Goal: Information Seeking & Learning: Learn about a topic

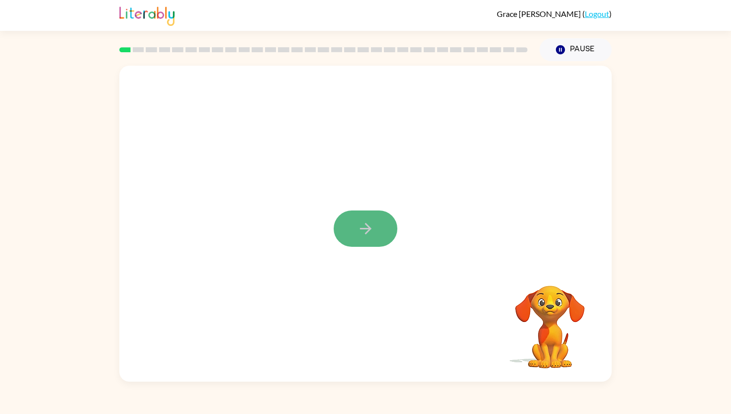
click at [378, 228] on button "button" at bounding box center [366, 228] width 64 height 36
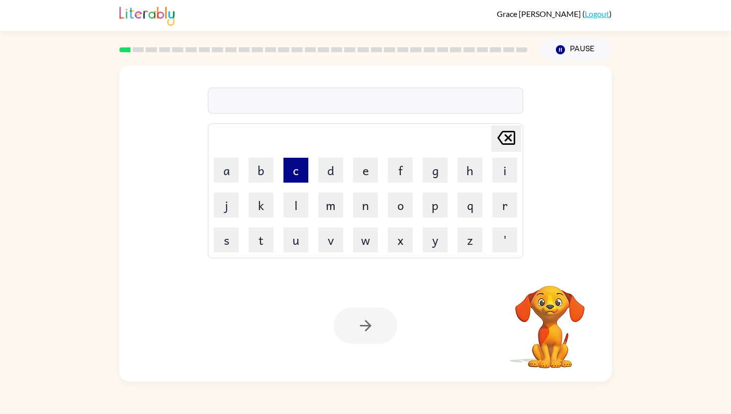
click at [299, 174] on button "c" at bounding box center [295, 170] width 25 height 25
type button "c"
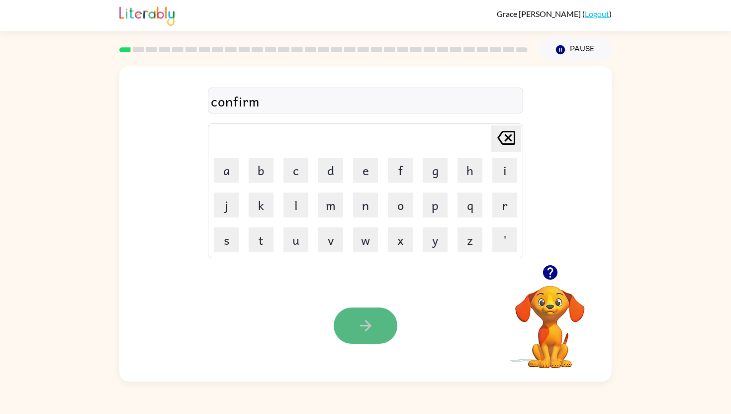
click at [380, 317] on button "button" at bounding box center [366, 325] width 64 height 36
click at [375, 319] on div at bounding box center [366, 325] width 64 height 36
click at [389, 311] on button "button" at bounding box center [366, 325] width 64 height 36
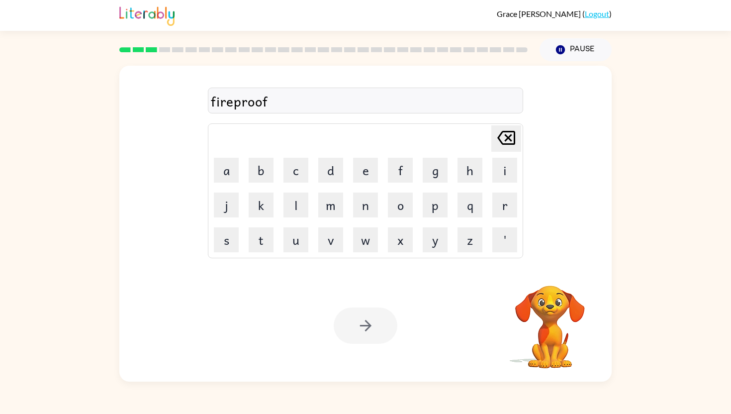
click at [369, 329] on div at bounding box center [366, 325] width 64 height 36
click at [359, 332] on div at bounding box center [366, 325] width 64 height 36
click at [359, 332] on icon "button" at bounding box center [365, 325] width 17 height 17
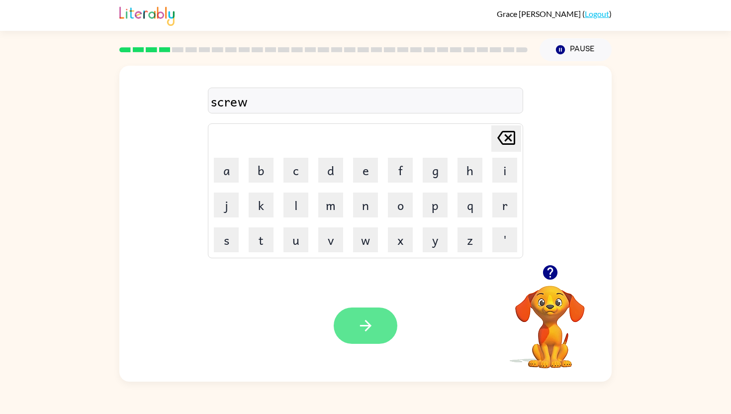
click at [375, 322] on button "button" at bounding box center [366, 325] width 64 height 36
click at [360, 321] on icon "button" at bounding box center [365, 325] width 17 height 17
click at [370, 324] on icon "button" at bounding box center [365, 325] width 11 height 11
click at [358, 327] on icon "button" at bounding box center [365, 325] width 17 height 17
click at [375, 330] on button "button" at bounding box center [366, 325] width 64 height 36
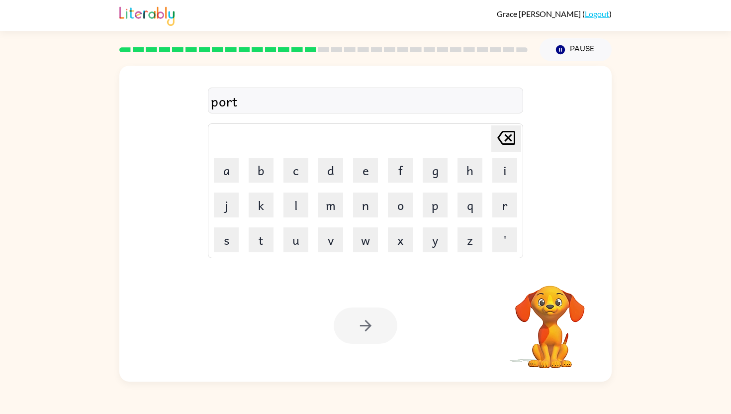
click at [353, 323] on div at bounding box center [366, 325] width 64 height 36
click at [351, 323] on button "button" at bounding box center [366, 325] width 64 height 36
click at [349, 314] on button "button" at bounding box center [366, 325] width 64 height 36
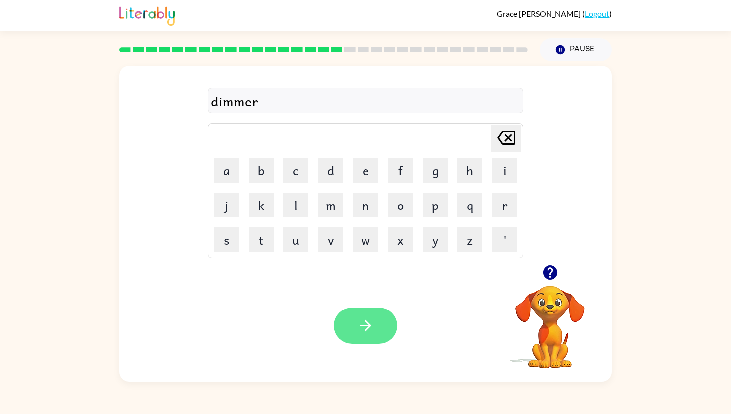
click at [387, 319] on button "button" at bounding box center [366, 325] width 64 height 36
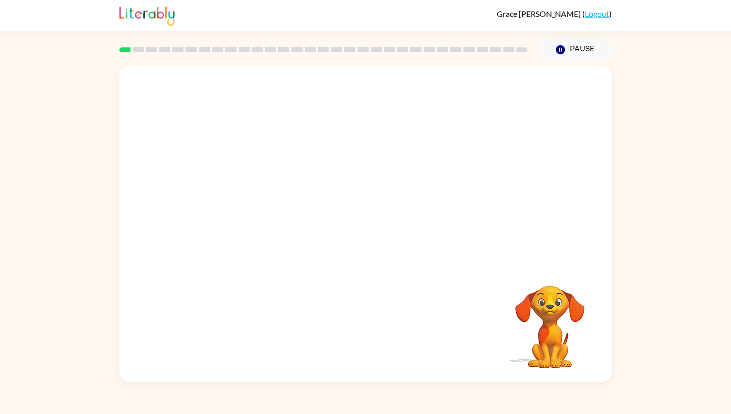
click at [229, 214] on video "Your browser must support playing .mp4 files to use Literably. Please try using…" at bounding box center [365, 165] width 492 height 199
click at [511, 99] on video "Your browser must support playing .mp4 files to use Literably. Please try using…" at bounding box center [365, 165] width 492 height 199
click at [521, 106] on video "Your browser must support playing .mp4 files to use Literably. Please try using…" at bounding box center [365, 165] width 492 height 199
click at [518, 91] on video "Your browser must support playing .mp4 files to use Literably. Please try using…" at bounding box center [365, 165] width 492 height 199
click at [366, 225] on div at bounding box center [366, 228] width 64 height 36
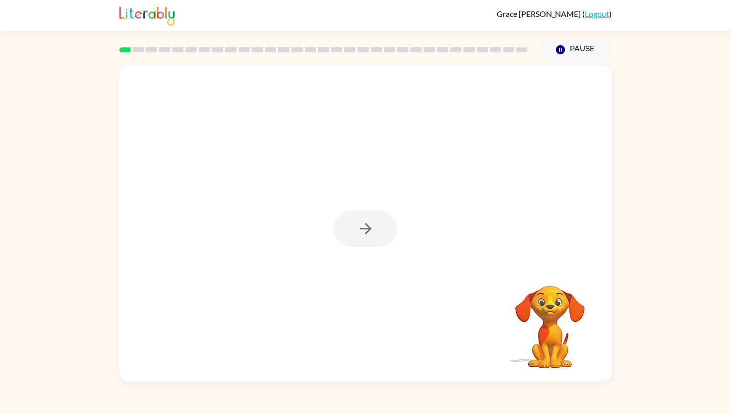
click at [366, 224] on div at bounding box center [366, 228] width 64 height 36
click at [366, 224] on icon "button" at bounding box center [365, 228] width 11 height 11
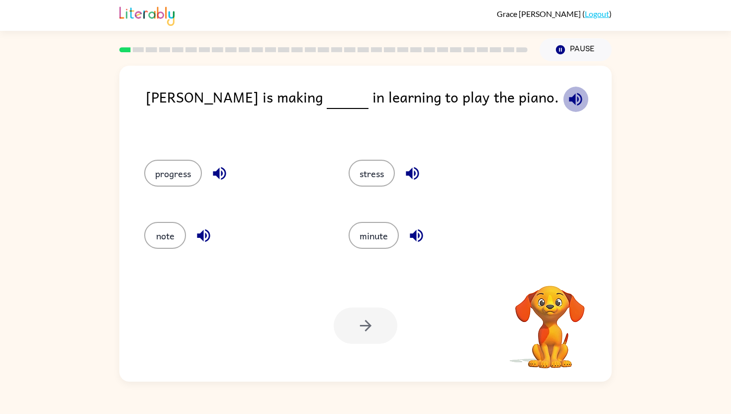
click at [569, 102] on icon "button" at bounding box center [575, 99] width 13 height 13
click at [174, 178] on button "progress" at bounding box center [173, 173] width 58 height 27
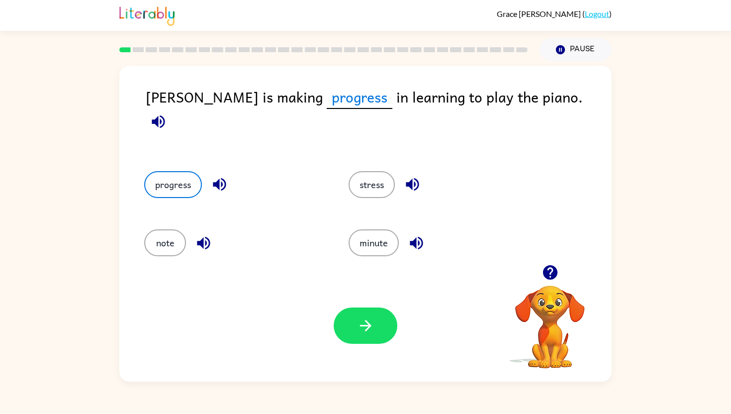
click at [144, 171] on button "progress" at bounding box center [173, 184] width 58 height 27
click at [354, 315] on button "button" at bounding box center [366, 325] width 64 height 36
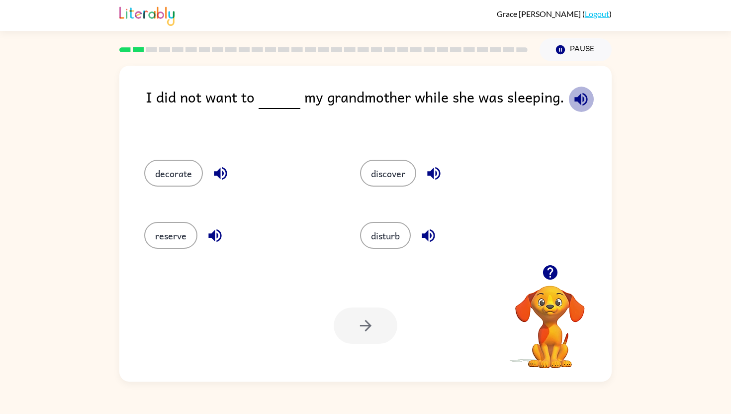
click at [581, 102] on icon "button" at bounding box center [580, 99] width 13 height 13
click at [384, 233] on button "disturb" at bounding box center [385, 235] width 51 height 27
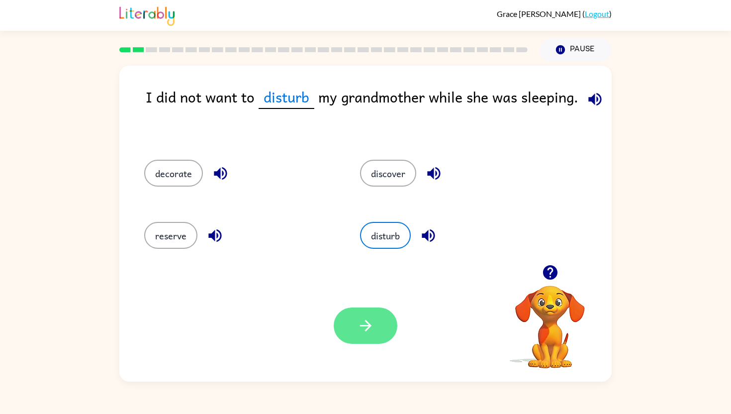
click at [352, 323] on button "button" at bounding box center [366, 325] width 64 height 36
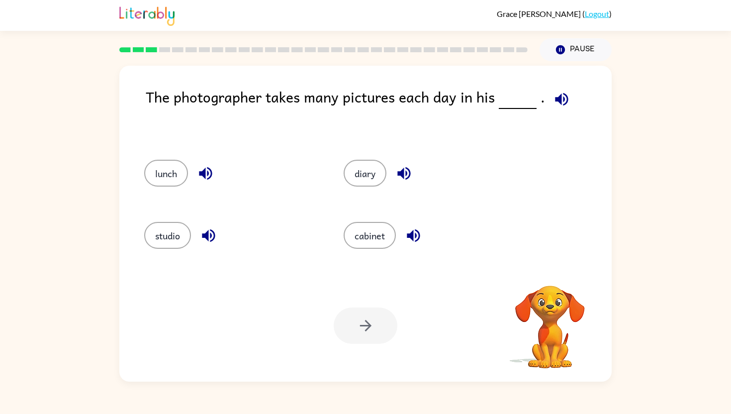
click at [563, 97] on icon "button" at bounding box center [561, 99] width 13 height 13
click at [171, 231] on button "studio" at bounding box center [167, 235] width 47 height 27
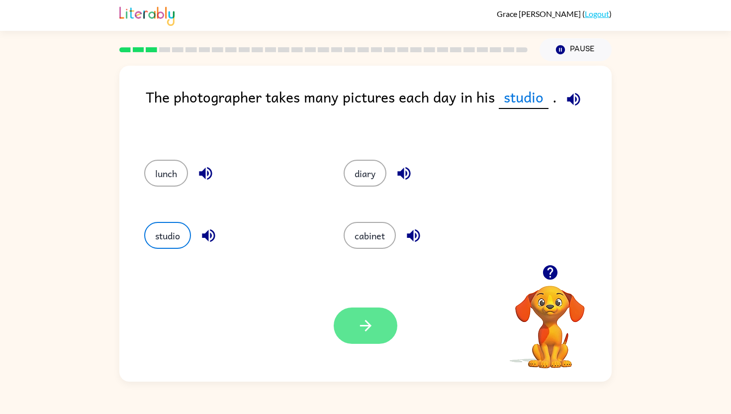
click at [355, 327] on button "button" at bounding box center [366, 325] width 64 height 36
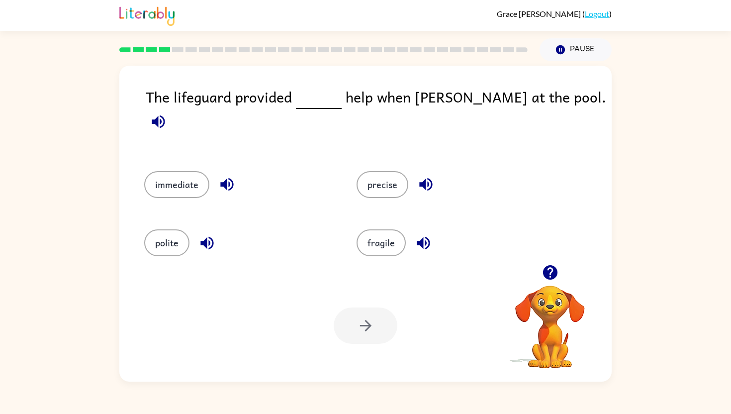
click at [165, 115] on icon "button" at bounding box center [158, 121] width 13 height 13
click at [187, 182] on button "immediate" at bounding box center [176, 184] width 65 height 27
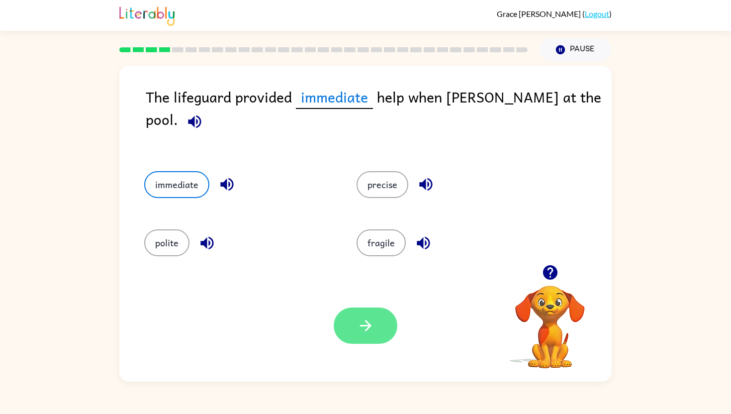
click at [368, 315] on button "button" at bounding box center [366, 325] width 64 height 36
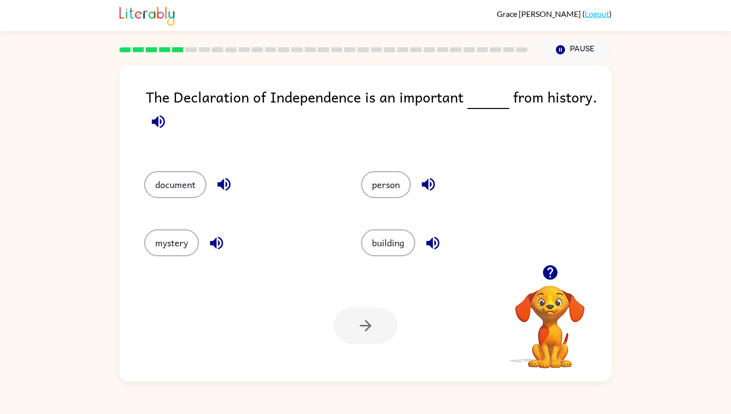
click at [162, 117] on icon "button" at bounding box center [158, 121] width 13 height 13
click at [189, 175] on button "document" at bounding box center [175, 184] width 62 height 27
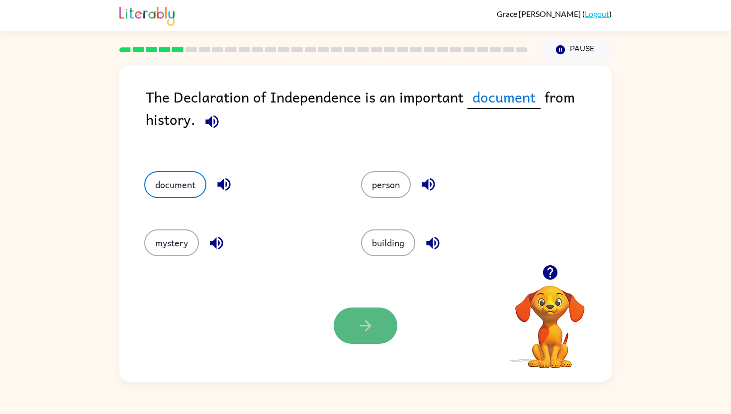
click at [361, 314] on button "button" at bounding box center [366, 325] width 64 height 36
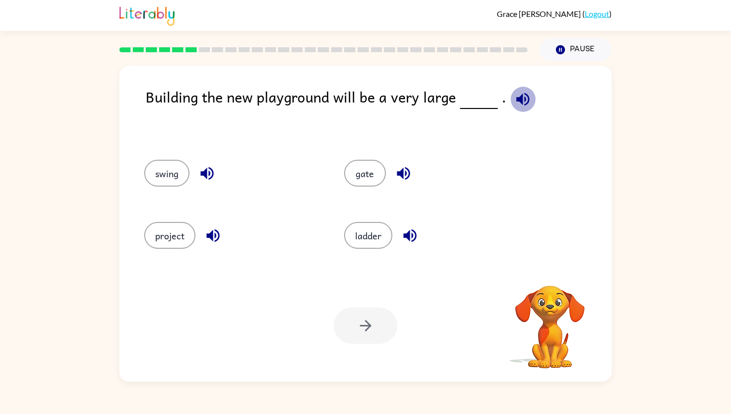
click at [514, 95] on icon "button" at bounding box center [522, 99] width 17 height 17
click at [157, 240] on button "project" at bounding box center [169, 235] width 51 height 27
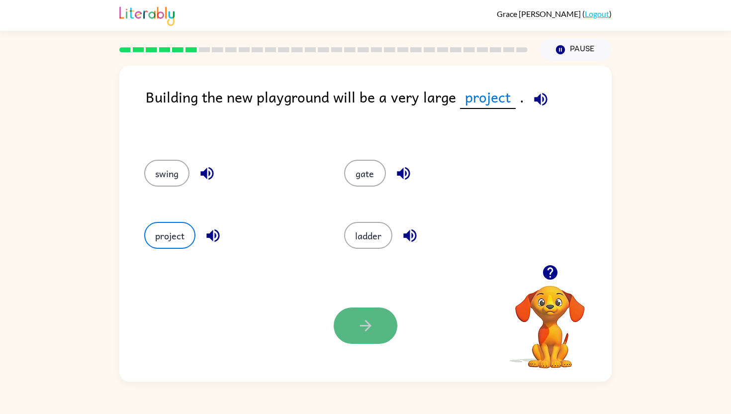
click at [353, 313] on button "button" at bounding box center [366, 325] width 64 height 36
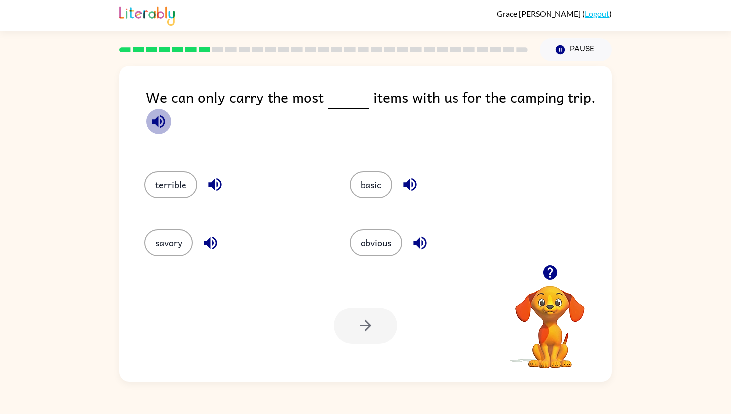
click at [163, 120] on icon "button" at bounding box center [158, 121] width 13 height 13
click at [381, 199] on div "basic" at bounding box center [433, 181] width 205 height 58
click at [379, 192] on button "basic" at bounding box center [371, 184] width 43 height 27
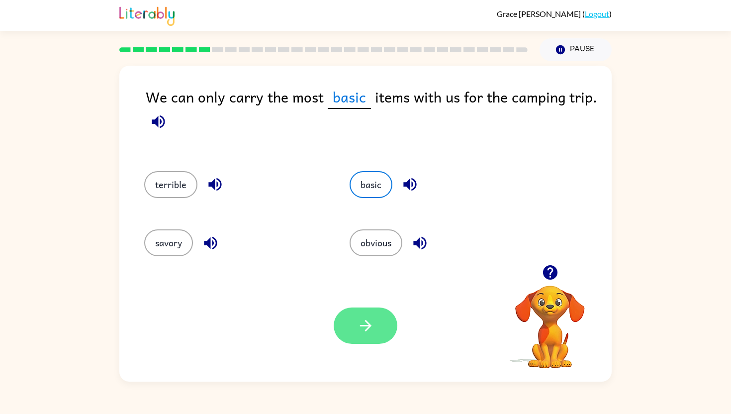
click at [373, 335] on button "button" at bounding box center [366, 325] width 64 height 36
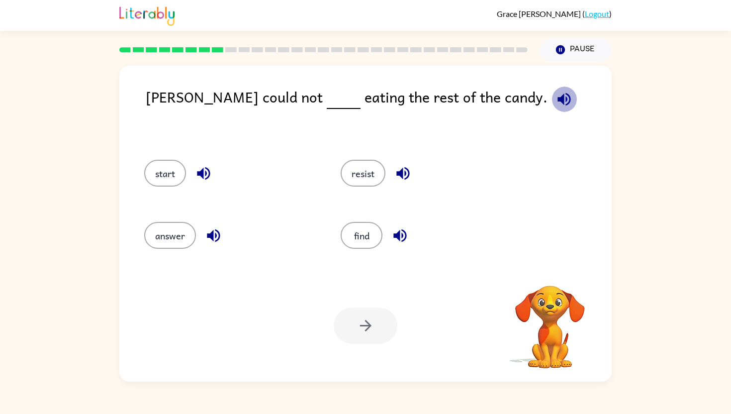
click at [556, 102] on icon "button" at bounding box center [564, 99] width 17 height 17
click at [366, 178] on button "resist" at bounding box center [363, 173] width 45 height 27
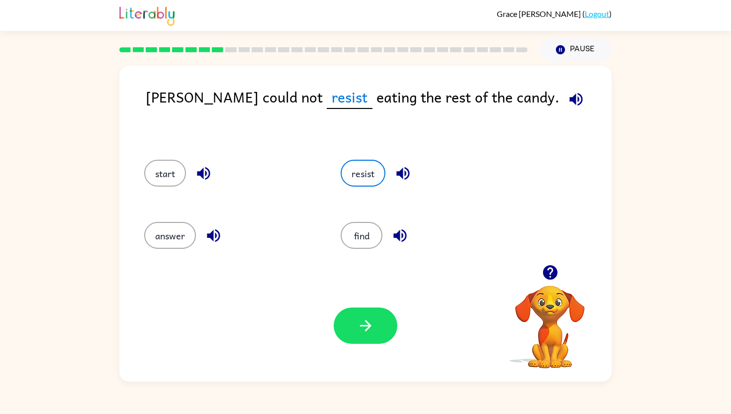
click at [343, 305] on div "Your browser must support playing .mp4 files to use Literably. Please try using…" at bounding box center [365, 326] width 492 height 112
click at [346, 323] on button "button" at bounding box center [366, 325] width 64 height 36
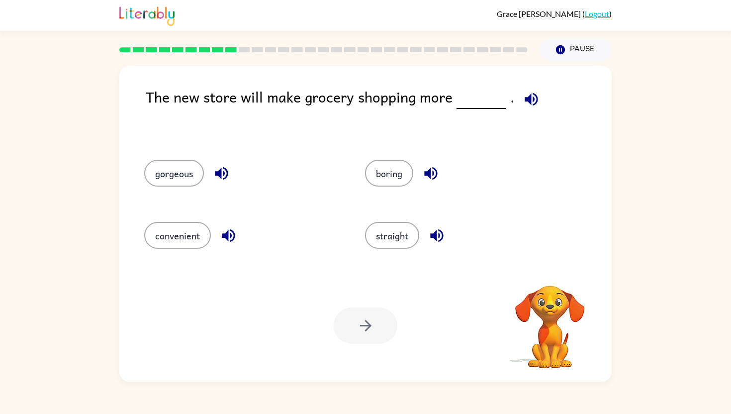
click at [533, 95] on icon "button" at bounding box center [531, 99] width 17 height 17
click at [232, 240] on icon "button" at bounding box center [228, 235] width 13 height 13
click at [190, 232] on button "convenient" at bounding box center [177, 235] width 67 height 27
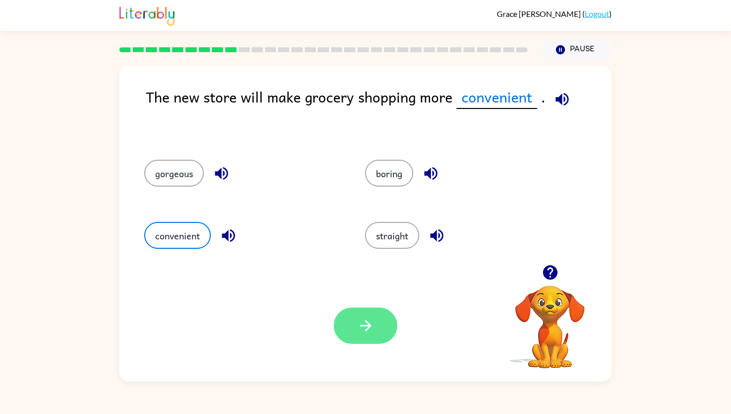
click at [386, 329] on button "button" at bounding box center [366, 325] width 64 height 36
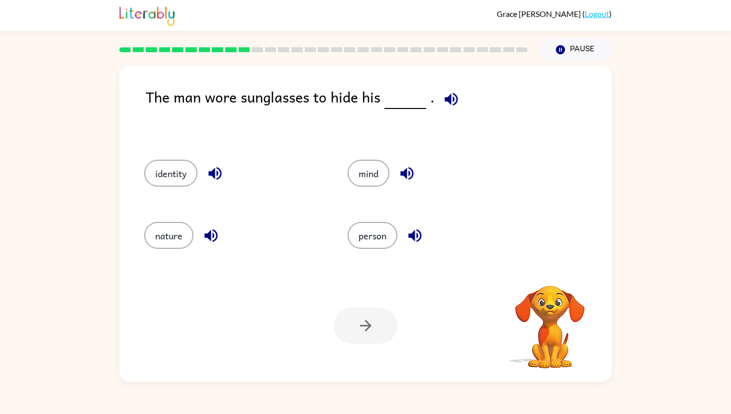
click at [446, 98] on icon "button" at bounding box center [451, 99] width 13 height 13
click at [189, 178] on button "identity" at bounding box center [170, 173] width 53 height 27
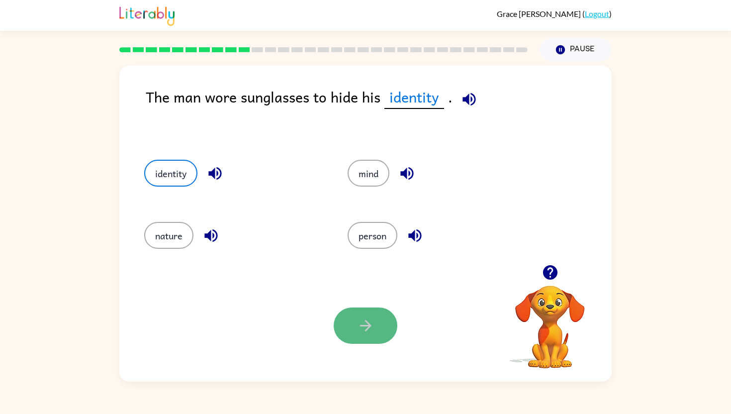
click at [359, 325] on icon "button" at bounding box center [365, 325] width 17 height 17
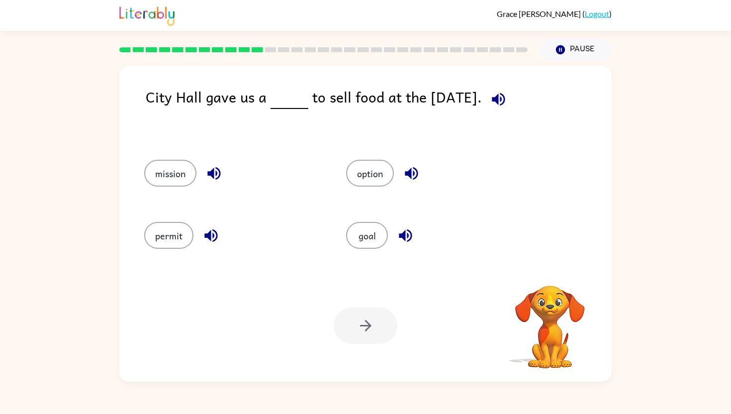
click at [497, 104] on icon "button" at bounding box center [498, 99] width 13 height 13
click at [187, 235] on button "permit" at bounding box center [168, 235] width 49 height 27
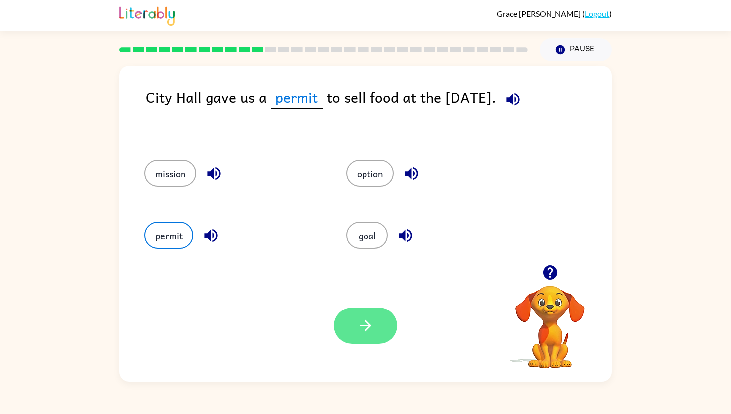
click at [371, 312] on button "button" at bounding box center [366, 325] width 64 height 36
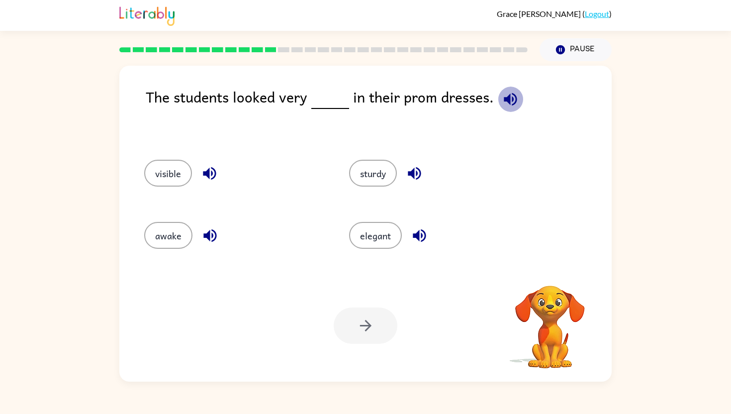
click at [507, 100] on icon "button" at bounding box center [510, 99] width 17 height 17
click at [387, 247] on button "elegant" at bounding box center [375, 235] width 53 height 27
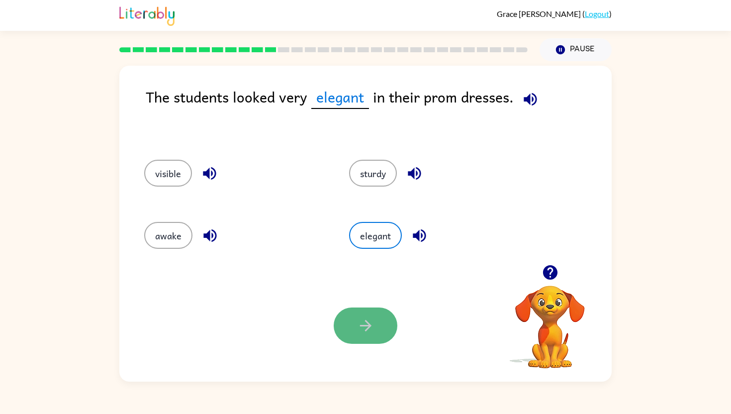
click at [345, 308] on button "button" at bounding box center [366, 325] width 64 height 36
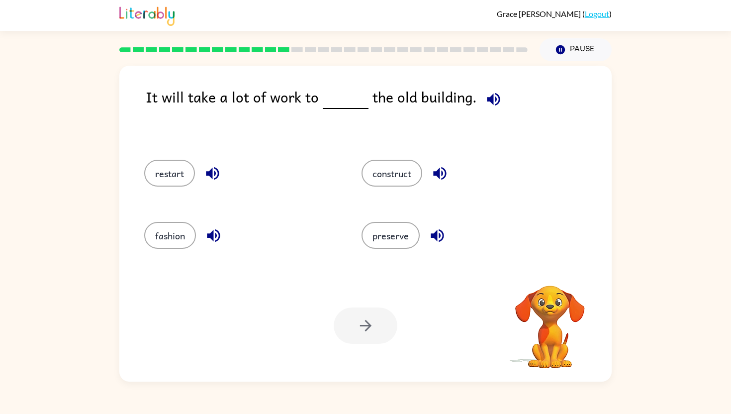
click at [487, 96] on icon "button" at bounding box center [493, 99] width 13 height 13
click at [392, 176] on button "construct" at bounding box center [392, 173] width 61 height 27
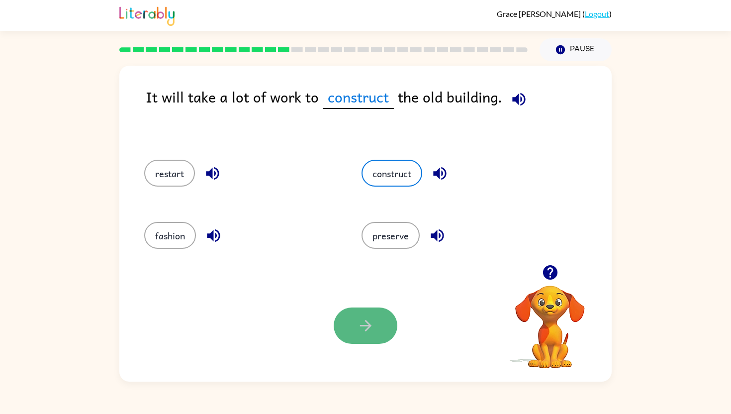
click at [355, 334] on button "button" at bounding box center [366, 325] width 64 height 36
click at [367, 308] on div at bounding box center [366, 325] width 64 height 36
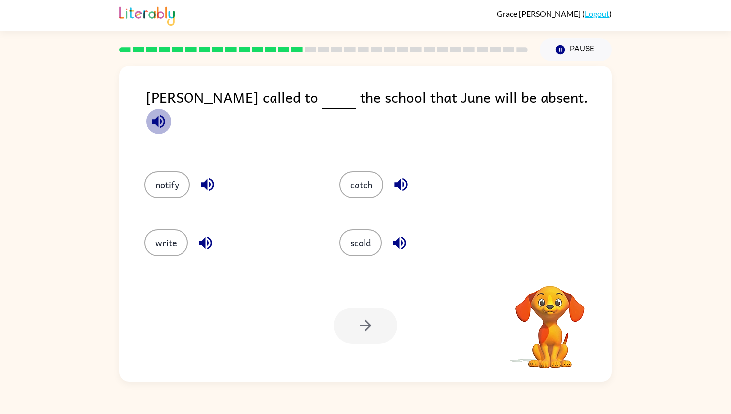
click at [167, 113] on icon "button" at bounding box center [158, 121] width 17 height 17
click at [176, 185] on button "notify" at bounding box center [167, 184] width 46 height 27
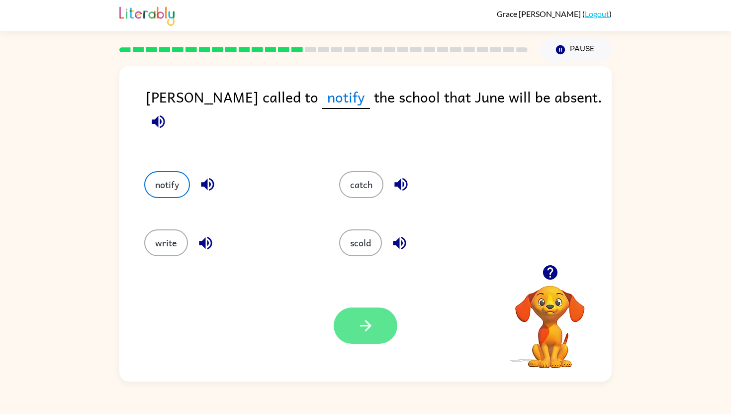
click at [361, 317] on icon "button" at bounding box center [365, 325] width 17 height 17
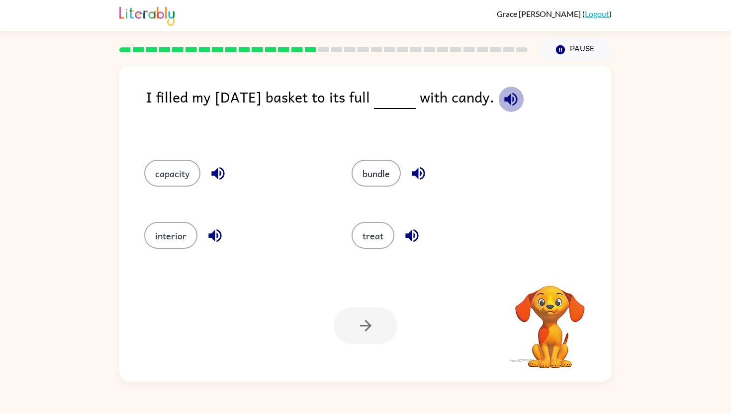
click at [517, 96] on icon "button" at bounding box center [510, 99] width 13 height 13
click at [195, 174] on button "capacity" at bounding box center [172, 173] width 56 height 27
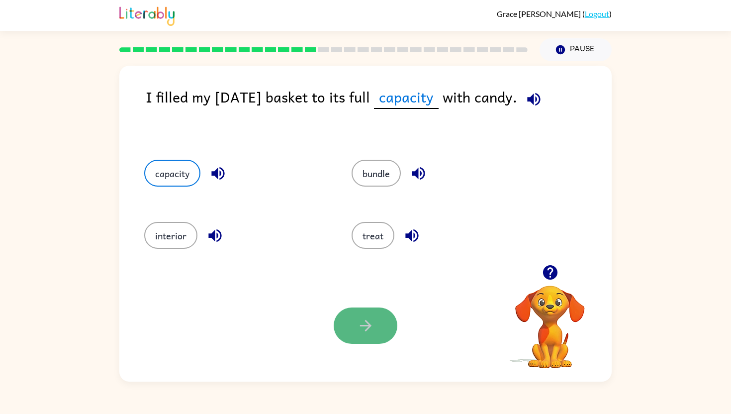
click at [348, 325] on button "button" at bounding box center [366, 325] width 64 height 36
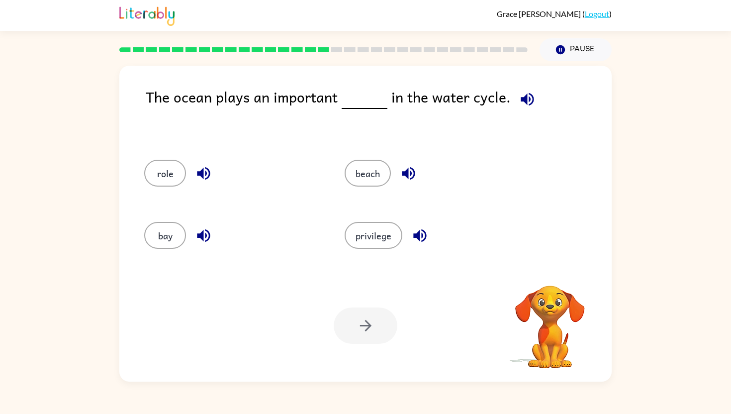
click at [544, 93] on div "The ocean plays an important in the water cycle." at bounding box center [379, 113] width 466 height 54
click at [531, 97] on button "button" at bounding box center [527, 99] width 25 height 25
click at [164, 181] on button "role" at bounding box center [165, 173] width 42 height 27
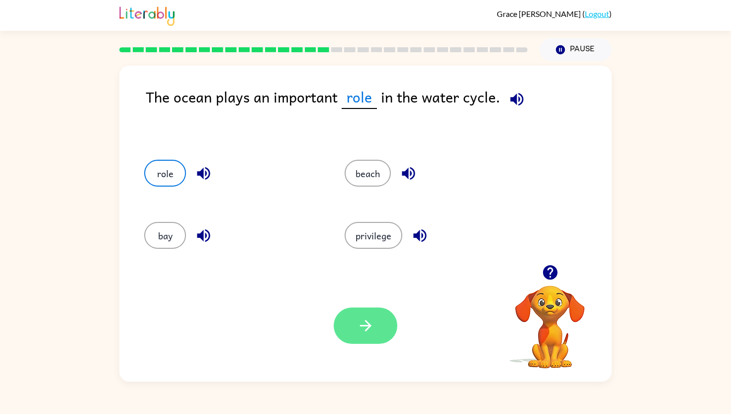
click at [384, 340] on button "button" at bounding box center [366, 325] width 64 height 36
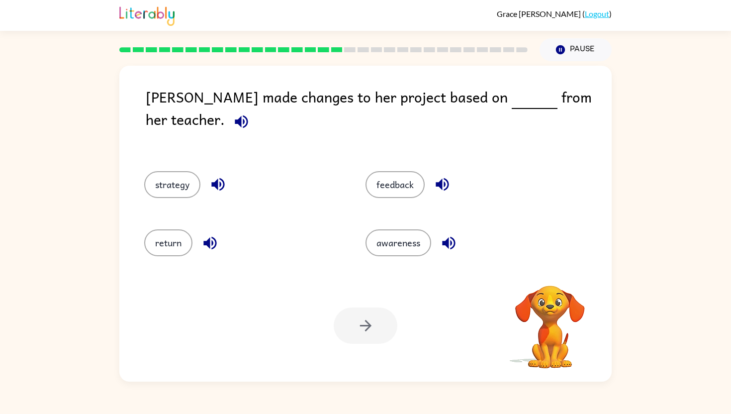
click at [250, 113] on icon "button" at bounding box center [241, 121] width 17 height 17
click at [397, 178] on button "feedback" at bounding box center [395, 184] width 59 height 27
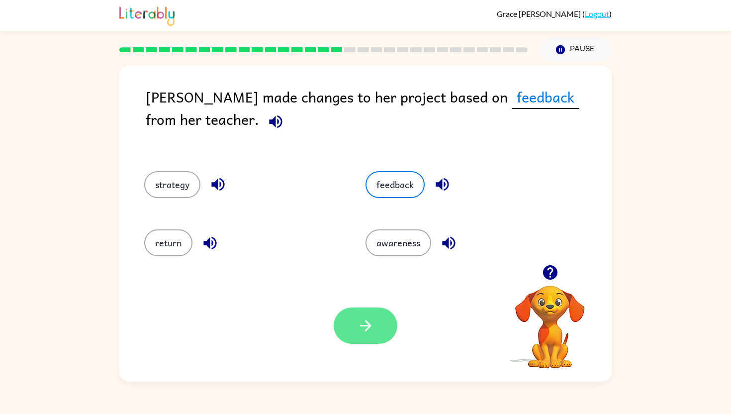
click at [350, 323] on button "button" at bounding box center [366, 325] width 64 height 36
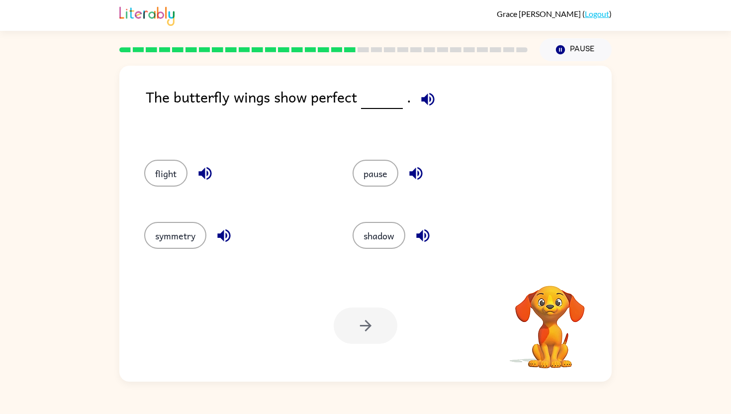
click at [437, 101] on button "button" at bounding box center [427, 99] width 25 height 25
click at [197, 238] on button "symmetry" at bounding box center [175, 235] width 62 height 27
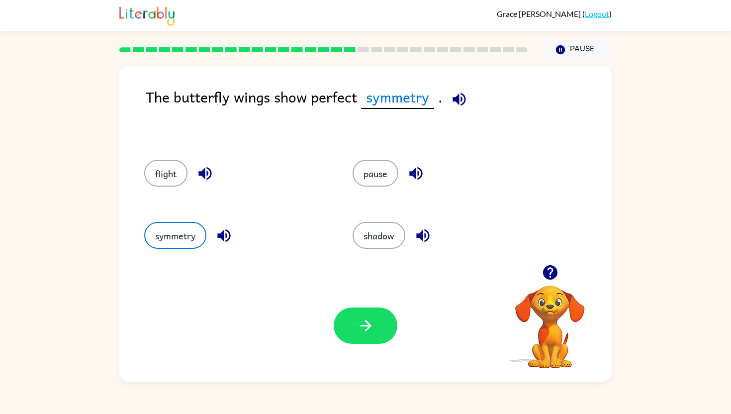
click at [338, 306] on div "Your browser must support playing .mp4 files to use Literably. Please try using…" at bounding box center [365, 326] width 492 height 112
click at [347, 317] on button "button" at bounding box center [366, 325] width 64 height 36
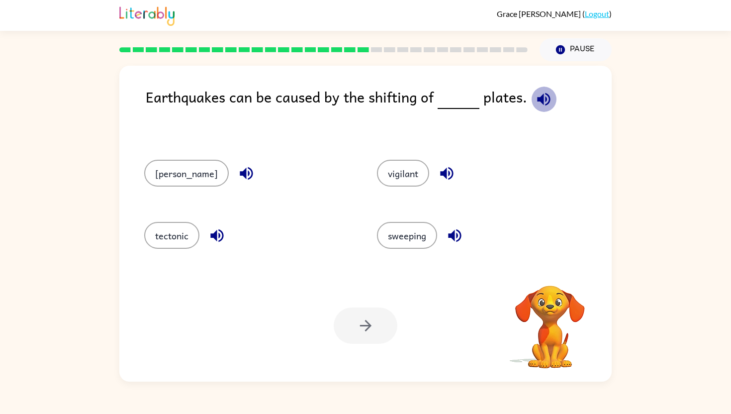
click at [537, 99] on icon "button" at bounding box center [543, 99] width 13 height 13
click at [188, 240] on button "tectonic" at bounding box center [171, 235] width 55 height 27
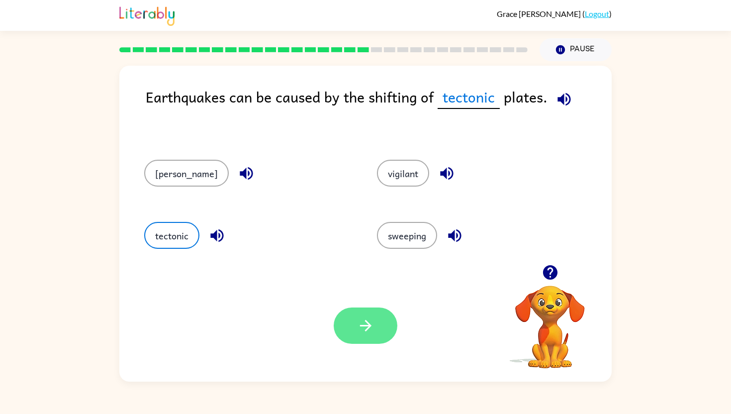
click at [376, 330] on button "button" at bounding box center [366, 325] width 64 height 36
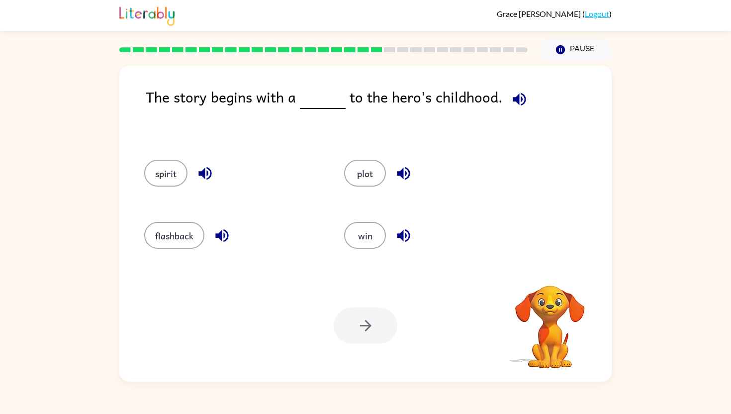
click at [514, 100] on icon "button" at bounding box center [519, 99] width 13 height 13
click at [165, 230] on button "flashback" at bounding box center [174, 235] width 60 height 27
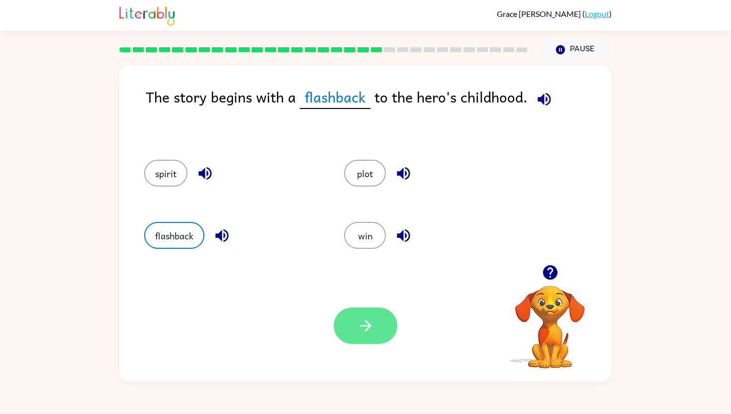
click at [352, 339] on button "button" at bounding box center [366, 325] width 64 height 36
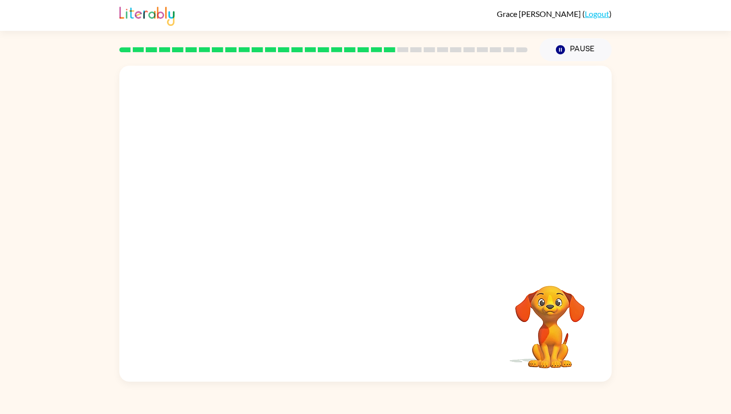
click at [271, 218] on video "Your browser must support playing .mp4 files to use Literably. Please try using…" at bounding box center [365, 165] width 492 height 199
click at [270, 225] on video "Your browser must support playing .mp4 files to use Literably. Please try using…" at bounding box center [365, 165] width 492 height 199
click at [354, 225] on button "button" at bounding box center [366, 228] width 64 height 36
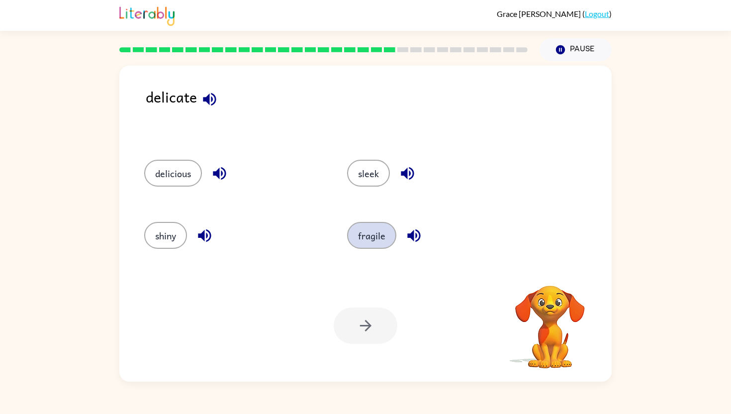
click at [383, 234] on button "fragile" at bounding box center [371, 235] width 49 height 27
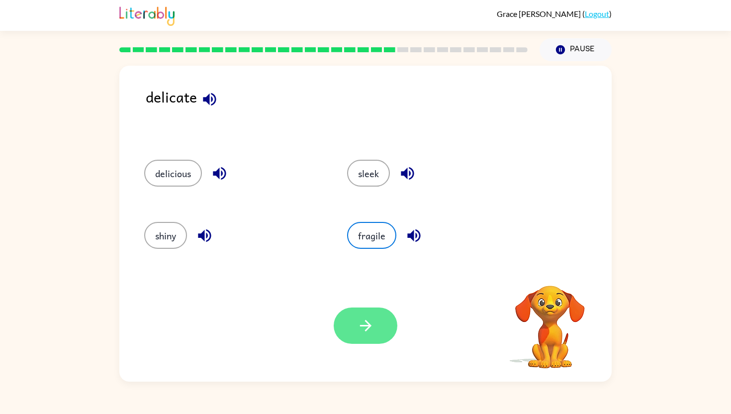
click at [362, 312] on button "button" at bounding box center [366, 325] width 64 height 36
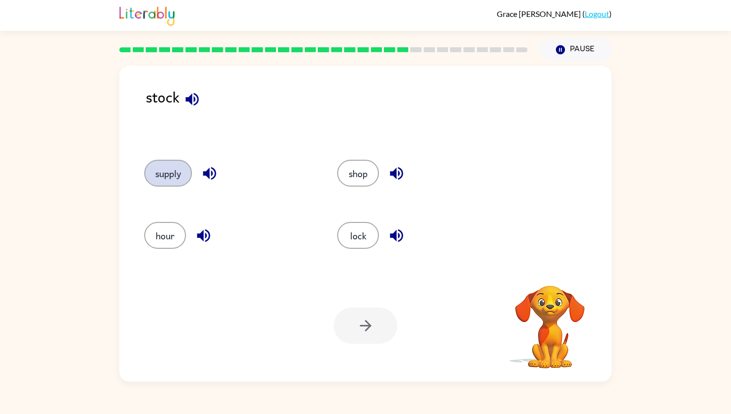
click at [158, 168] on button "supply" at bounding box center [168, 173] width 48 height 27
click at [368, 336] on button "button" at bounding box center [366, 325] width 64 height 36
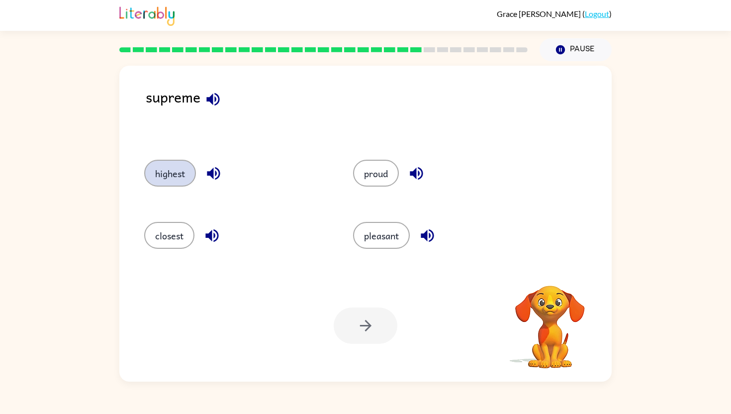
click at [177, 171] on button "highest" at bounding box center [170, 173] width 52 height 27
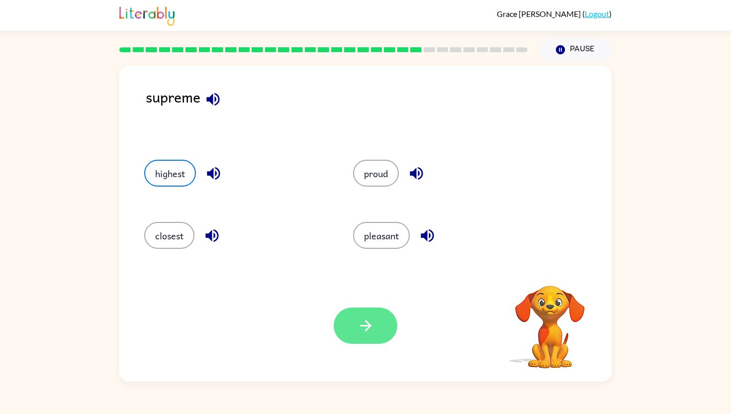
click at [355, 322] on button "button" at bounding box center [366, 325] width 64 height 36
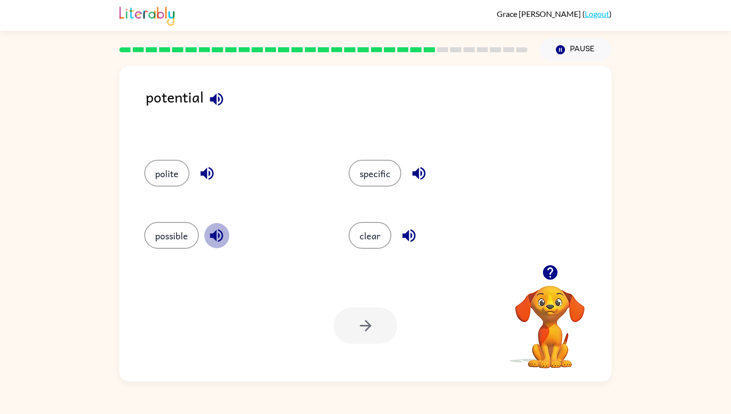
click at [210, 234] on icon "button" at bounding box center [216, 235] width 17 height 17
click at [173, 230] on button "possible" at bounding box center [171, 235] width 55 height 27
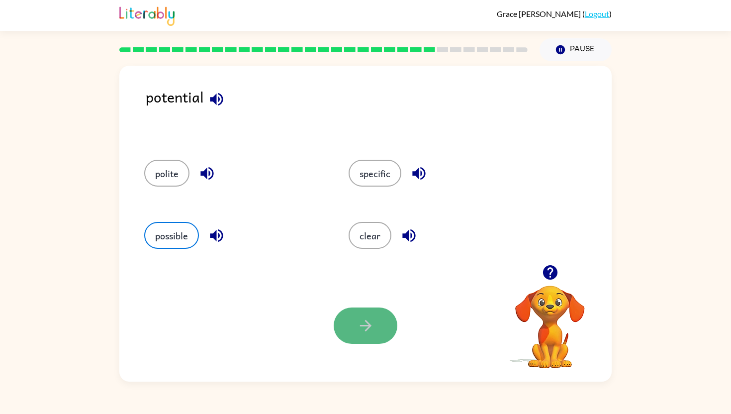
click at [371, 337] on button "button" at bounding box center [366, 325] width 64 height 36
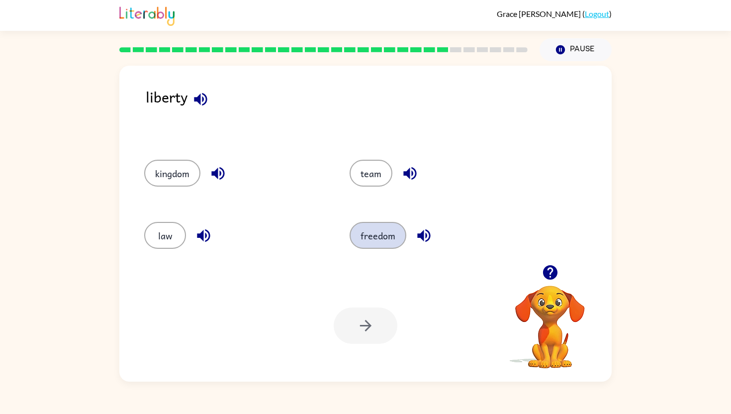
drag, startPoint x: 361, startPoint y: 242, endPoint x: 362, endPoint y: 247, distance: 5.5
click at [362, 242] on button "freedom" at bounding box center [378, 235] width 57 height 27
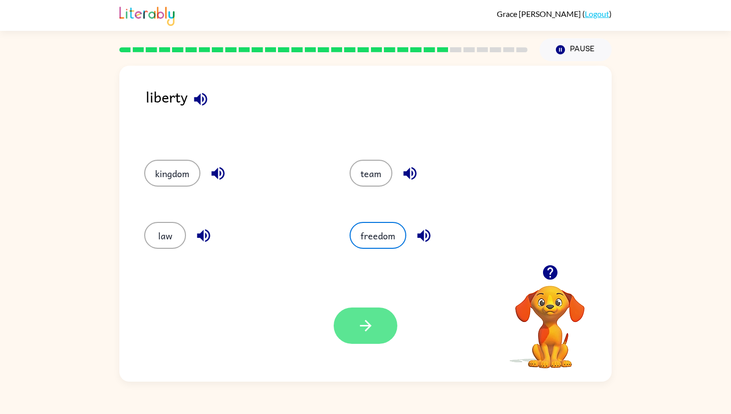
click at [358, 325] on icon "button" at bounding box center [365, 325] width 17 height 17
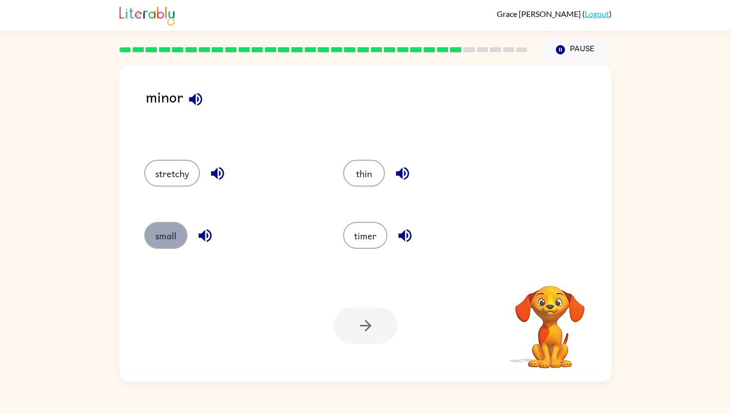
click at [178, 231] on button "small" at bounding box center [165, 235] width 43 height 27
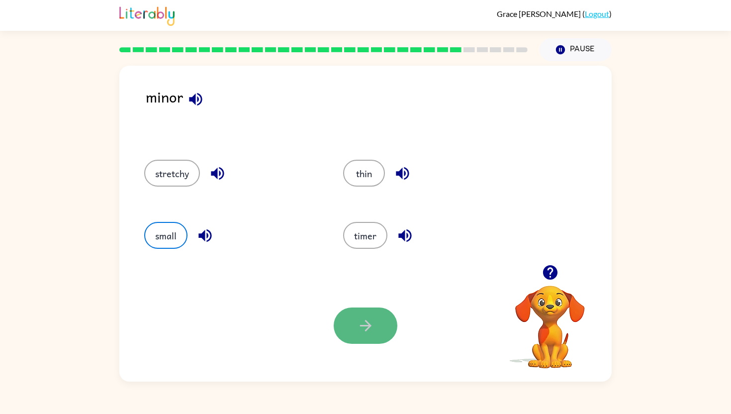
click at [369, 327] on icon "button" at bounding box center [365, 325] width 11 height 11
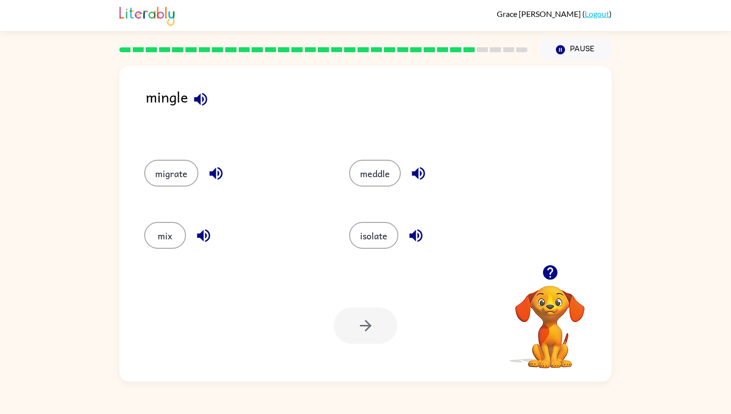
click at [199, 84] on div "mingle migrate meddle mix isolate Your browser must support playing .mp4 files …" at bounding box center [365, 224] width 492 height 316
click at [199, 99] on icon "button" at bounding box center [200, 99] width 13 height 13
click at [176, 229] on button "mix" at bounding box center [165, 235] width 42 height 27
click at [351, 328] on button "button" at bounding box center [366, 325] width 64 height 36
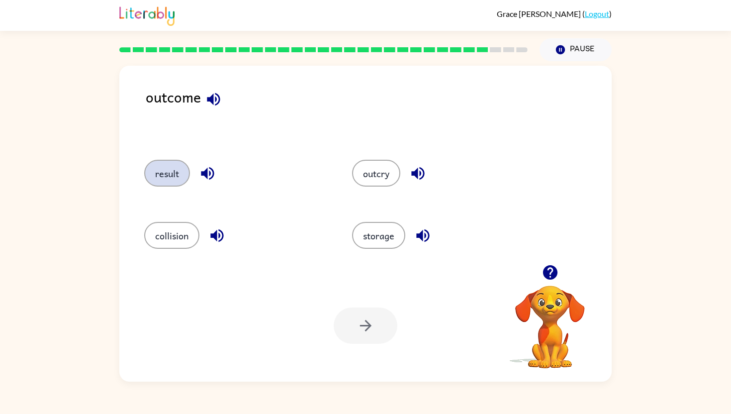
click at [169, 183] on button "result" at bounding box center [167, 173] width 46 height 27
click at [354, 324] on button "button" at bounding box center [366, 325] width 64 height 36
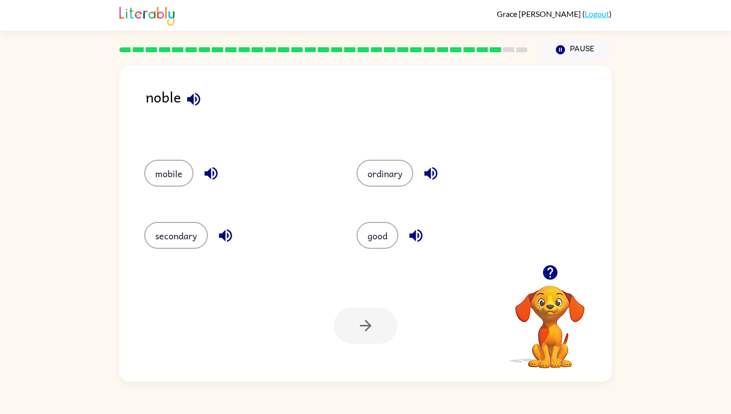
click at [178, 91] on div "noble" at bounding box center [379, 113] width 466 height 54
click at [194, 98] on icon "button" at bounding box center [193, 99] width 17 height 17
click at [392, 237] on button "good" at bounding box center [378, 235] width 42 height 27
click at [372, 331] on icon "button" at bounding box center [365, 325] width 17 height 17
click at [219, 236] on icon "button" at bounding box center [210, 235] width 17 height 17
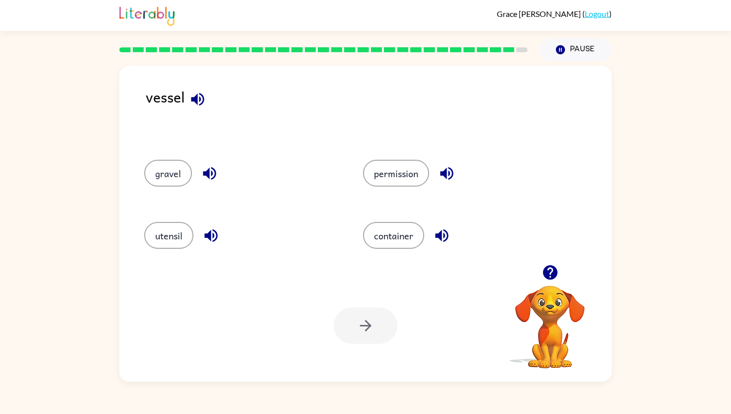
click at [216, 173] on icon "button" at bounding box center [209, 173] width 13 height 13
click at [440, 177] on icon "button" at bounding box center [446, 173] width 17 height 17
click at [442, 235] on icon "button" at bounding box center [441, 235] width 13 height 13
click at [206, 237] on icon "button" at bounding box center [210, 235] width 13 height 13
click at [212, 166] on icon "button" at bounding box center [209, 173] width 17 height 17
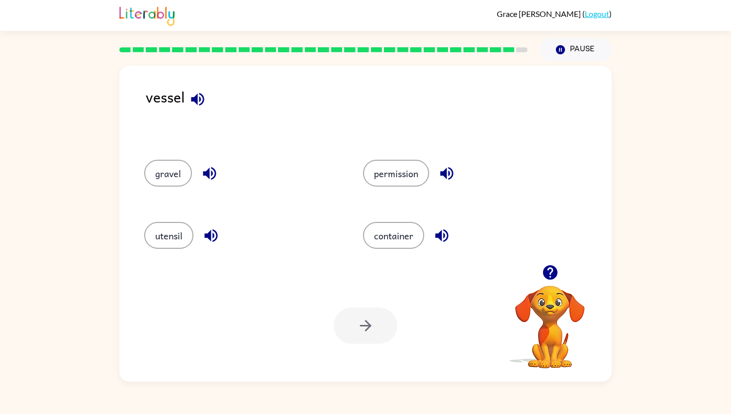
click at [441, 178] on icon "button" at bounding box center [446, 173] width 17 height 17
click at [378, 163] on button "permission" at bounding box center [396, 173] width 66 height 27
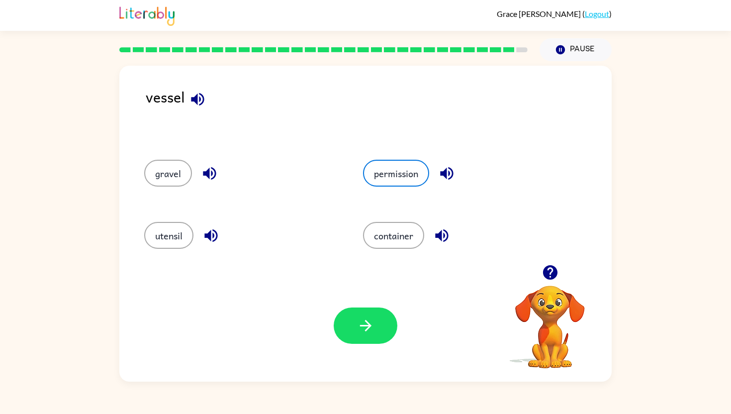
click at [359, 353] on div "Your browser must support playing .mp4 files to use Literably. Please try using…" at bounding box center [365, 326] width 492 height 112
click at [368, 322] on icon "button" at bounding box center [365, 325] width 11 height 11
